Goal: Obtain resource: Download file/media

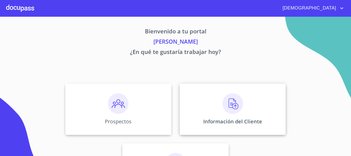
click at [223, 103] on img at bounding box center [233, 103] width 21 height 21
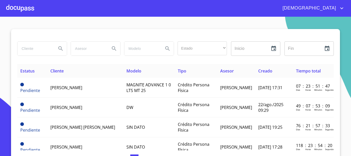
click at [31, 48] on input "search" at bounding box center [34, 49] width 35 height 14
type input "m"
type input "[PERSON_NAME]"
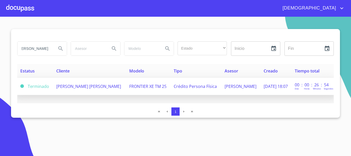
click at [115, 88] on td "[PERSON_NAME] [PERSON_NAME]" at bounding box center [89, 86] width 73 height 17
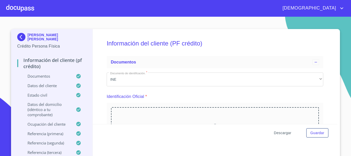
click at [284, 133] on span "Descargar" at bounding box center [282, 133] width 17 height 6
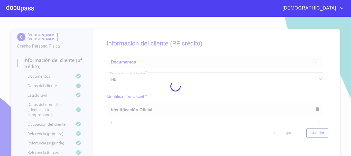
drag, startPoint x: 234, startPoint y: 53, endPoint x: 232, endPoint y: 52, distance: 2.9
click at [232, 52] on div at bounding box center [175, 86] width 351 height 139
click at [207, 44] on div at bounding box center [175, 86] width 351 height 139
drag, startPoint x: 202, startPoint y: 41, endPoint x: 199, endPoint y: 39, distance: 4.0
click at [201, 40] on div at bounding box center [175, 86] width 351 height 139
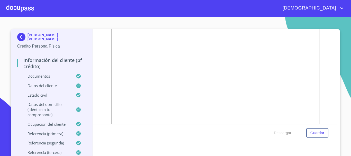
scroll to position [1209, 0]
